Goal: Task Accomplishment & Management: Manage account settings

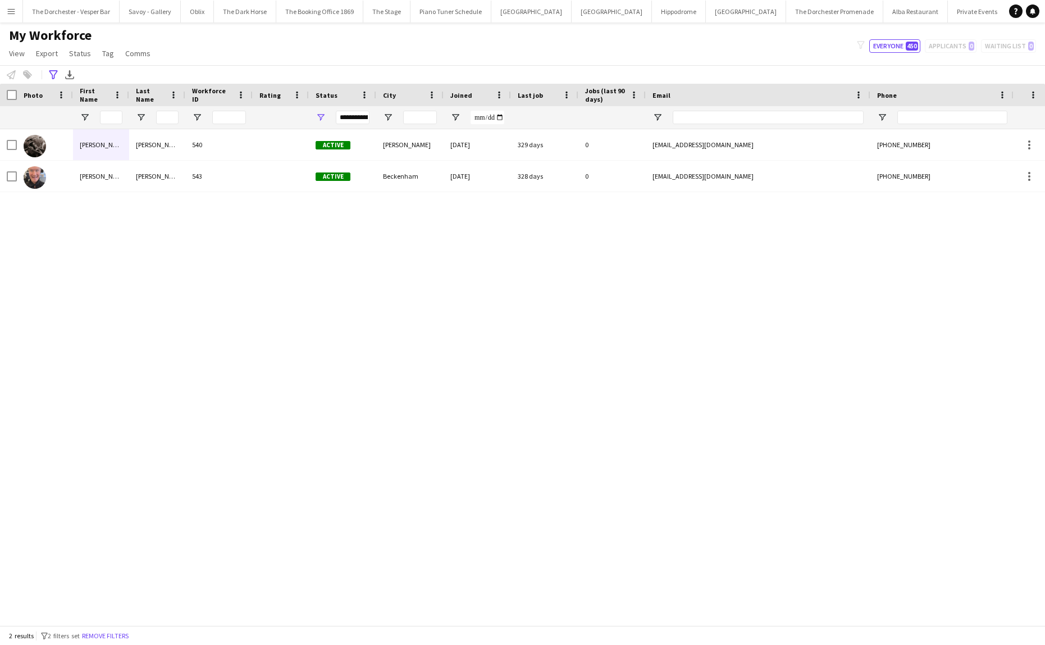
click at [15, 7] on app-icon "Menu" at bounding box center [11, 11] width 9 height 9
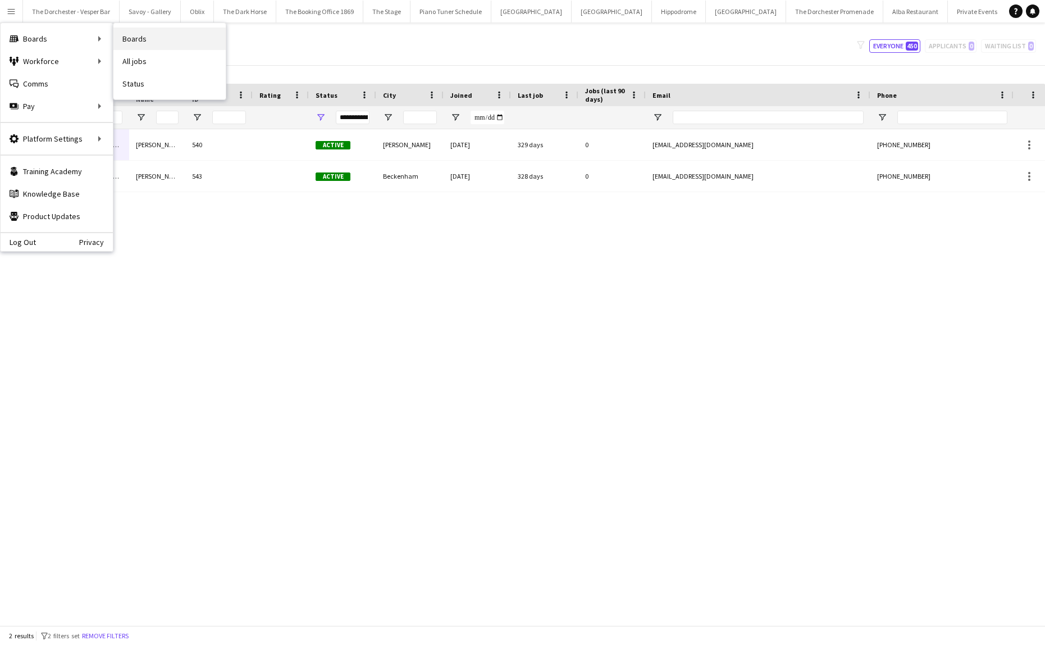
click at [153, 43] on link "Boards" at bounding box center [169, 39] width 112 height 22
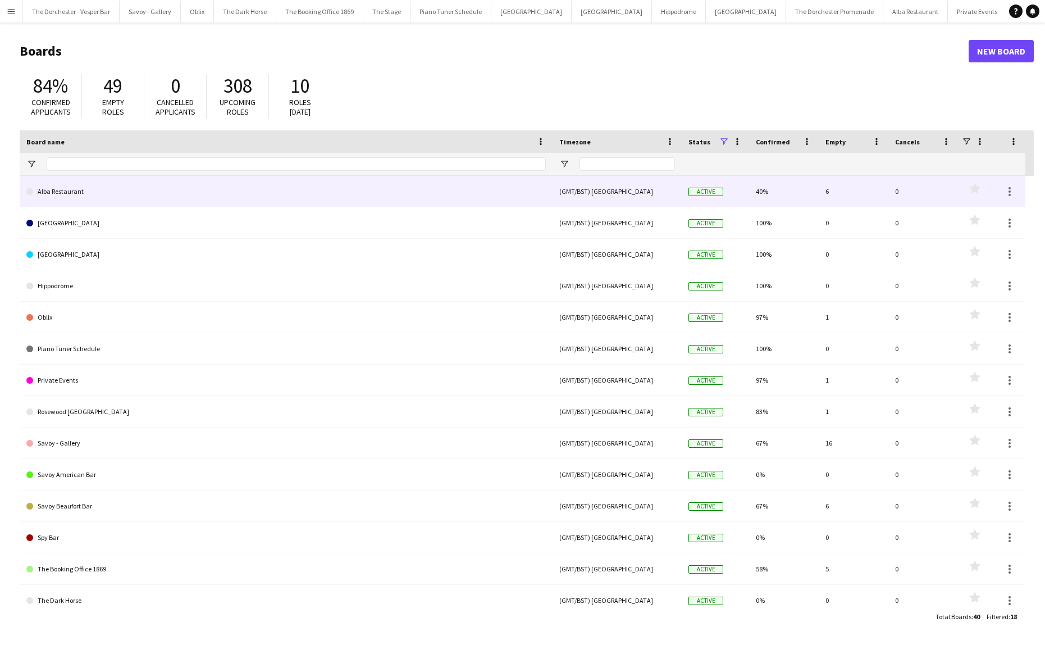
click at [72, 197] on link "Alba Restaurant" at bounding box center [286, 191] width 520 height 31
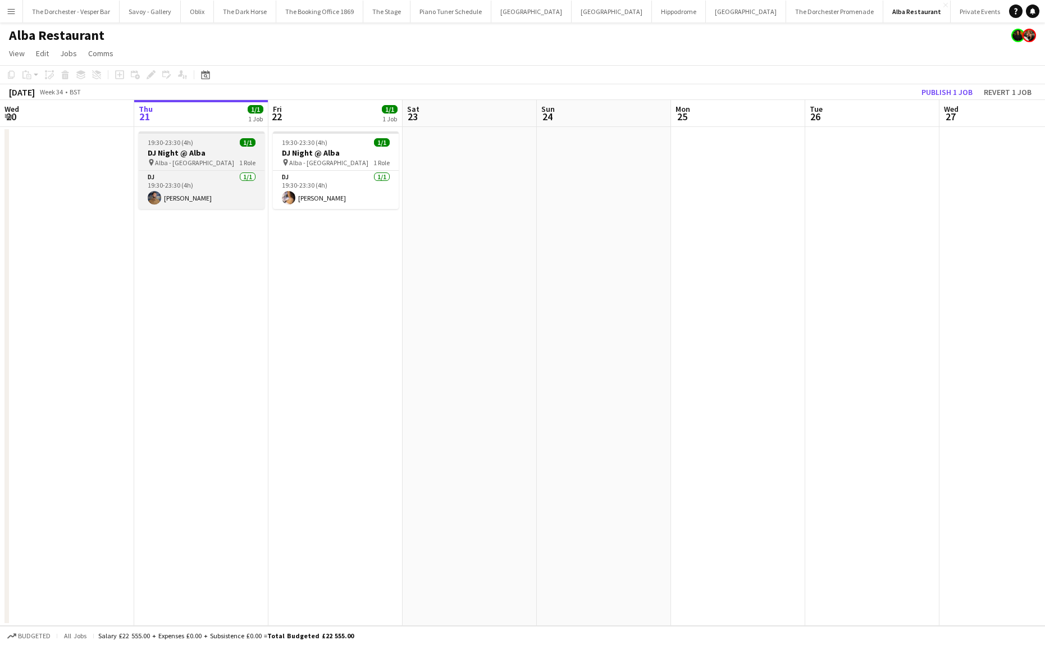
click at [211, 144] on div "19:30-23:30 (4h) 1/1" at bounding box center [202, 142] width 126 height 8
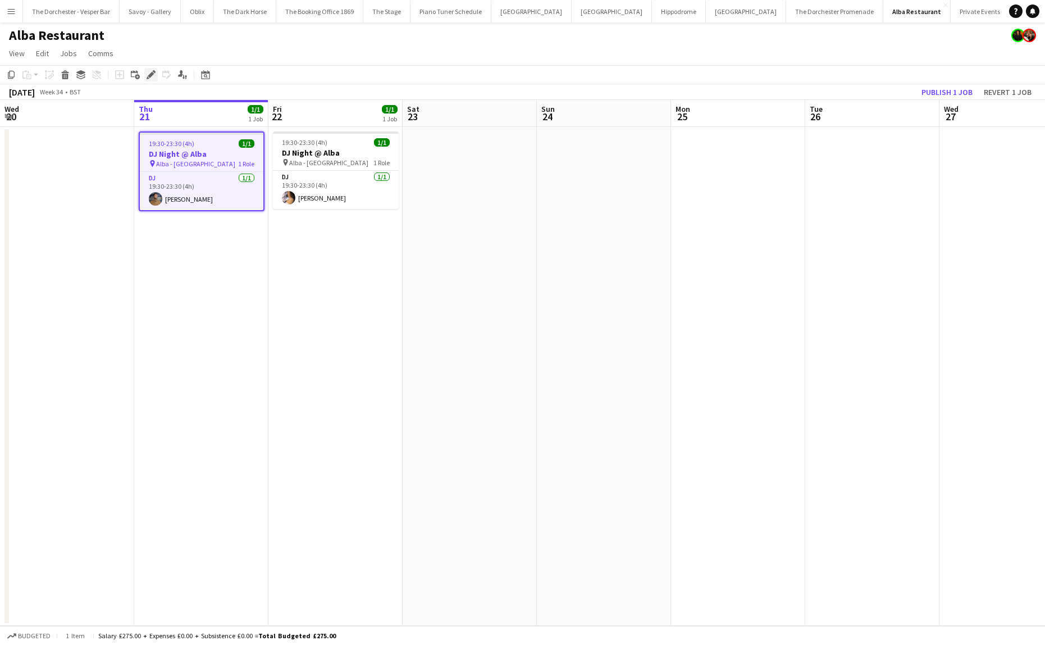
click at [151, 71] on icon "Edit" at bounding box center [151, 74] width 9 height 9
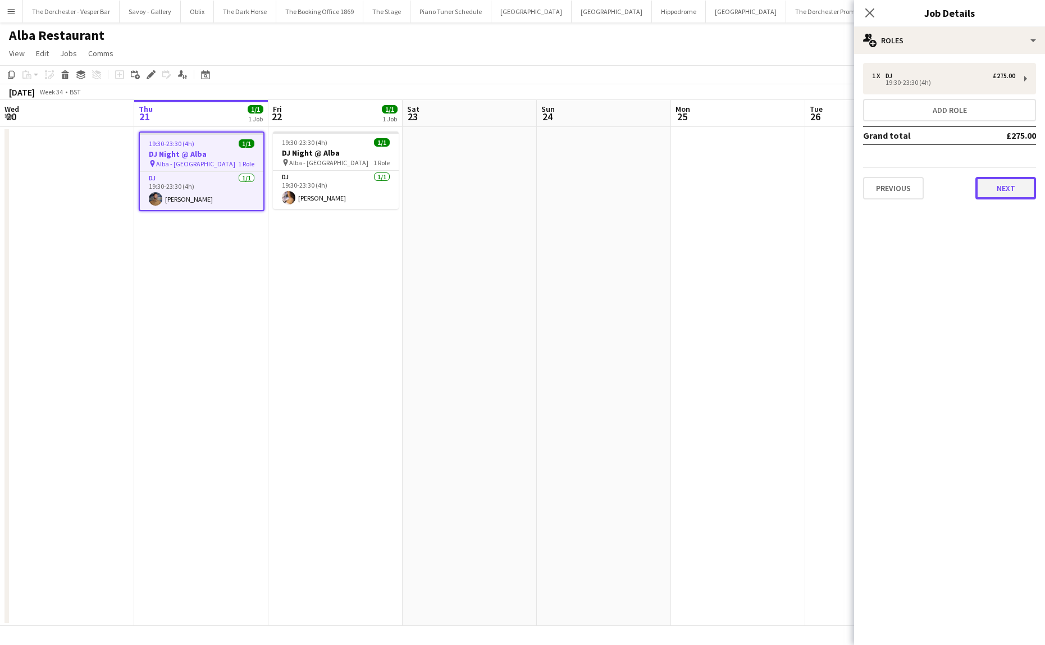
click at [1013, 198] on button "Next" at bounding box center [1006, 188] width 61 height 22
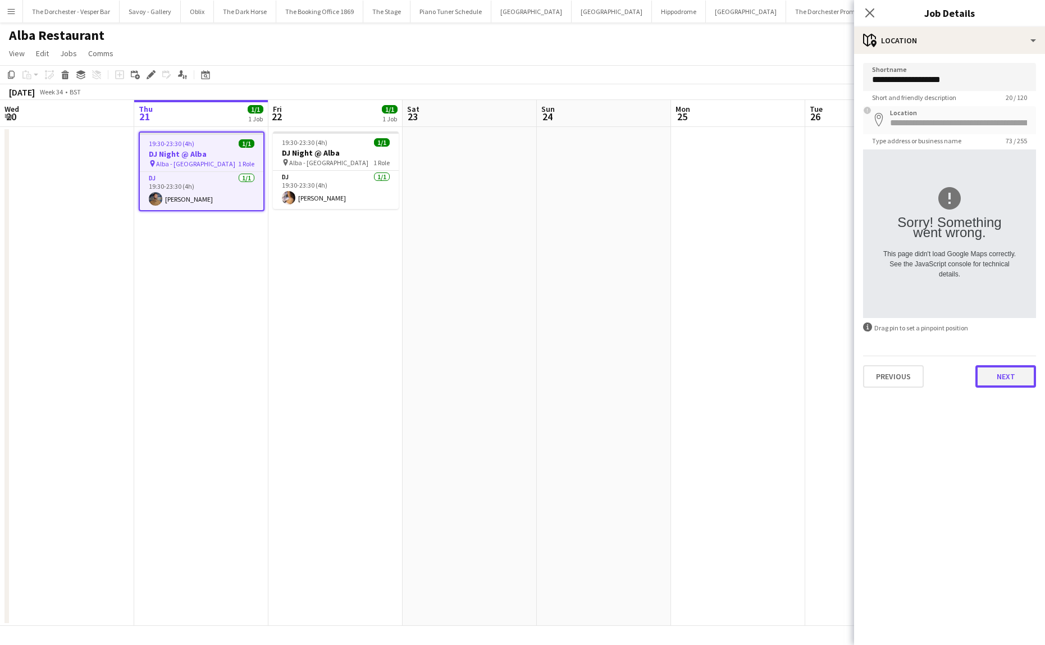
click at [989, 378] on button "Next" at bounding box center [1006, 376] width 61 height 22
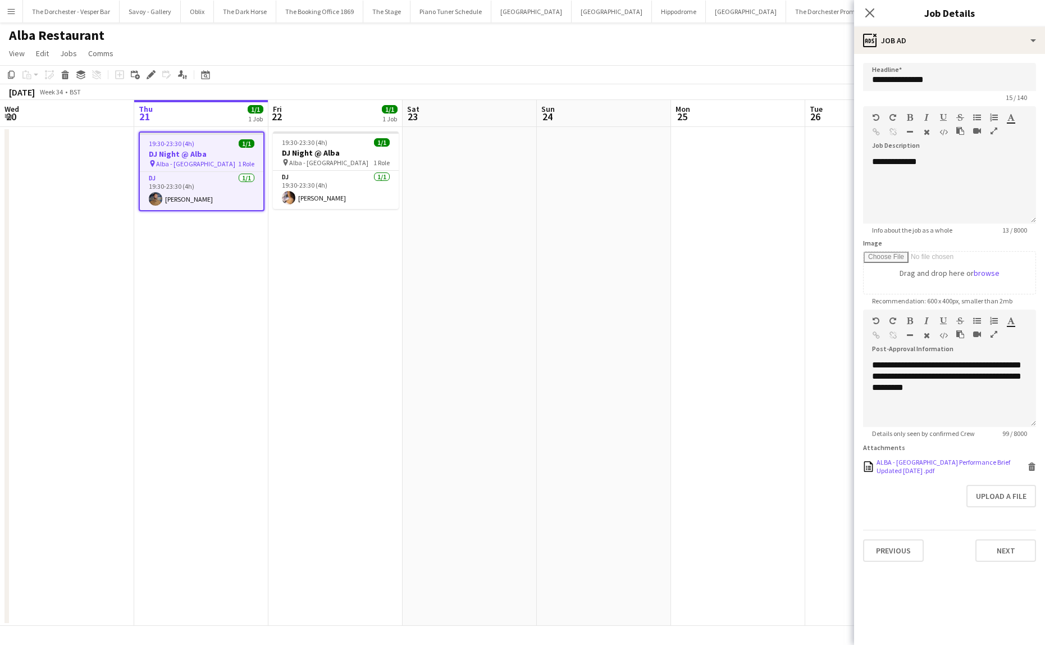
click at [924, 458] on div "ALBA - [GEOGRAPHIC_DATA] Performance Brief Updated [DATE] .pdf" at bounding box center [951, 466] width 148 height 17
